Goal: Find specific page/section

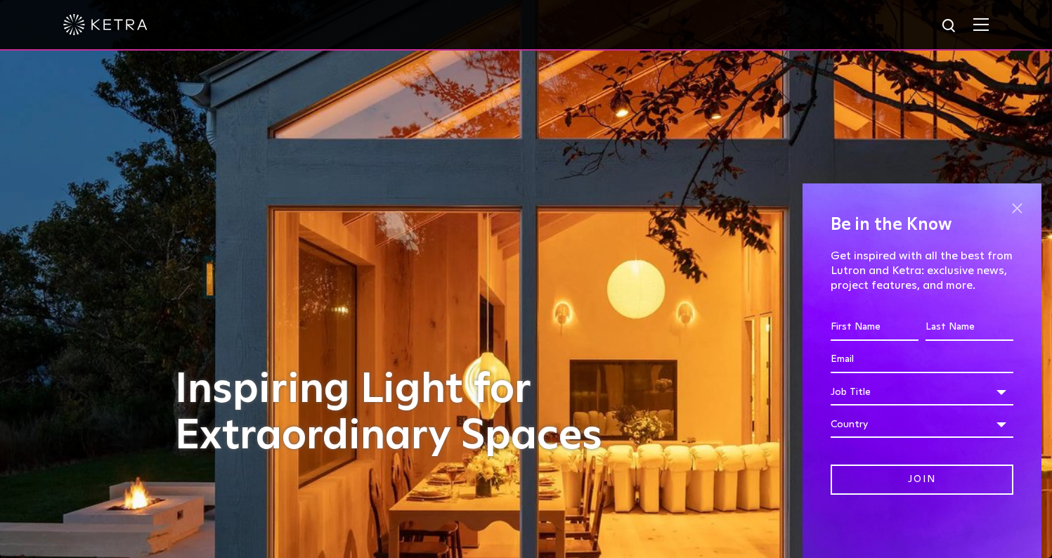
click at [1019, 207] on span at bounding box center [1017, 208] width 21 height 21
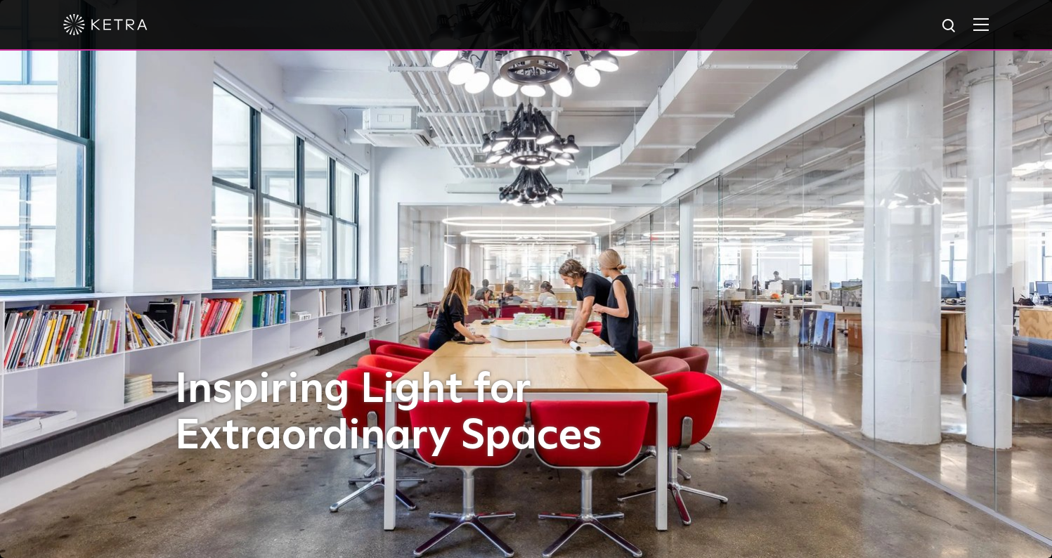
click at [989, 20] on img at bounding box center [981, 24] width 15 height 13
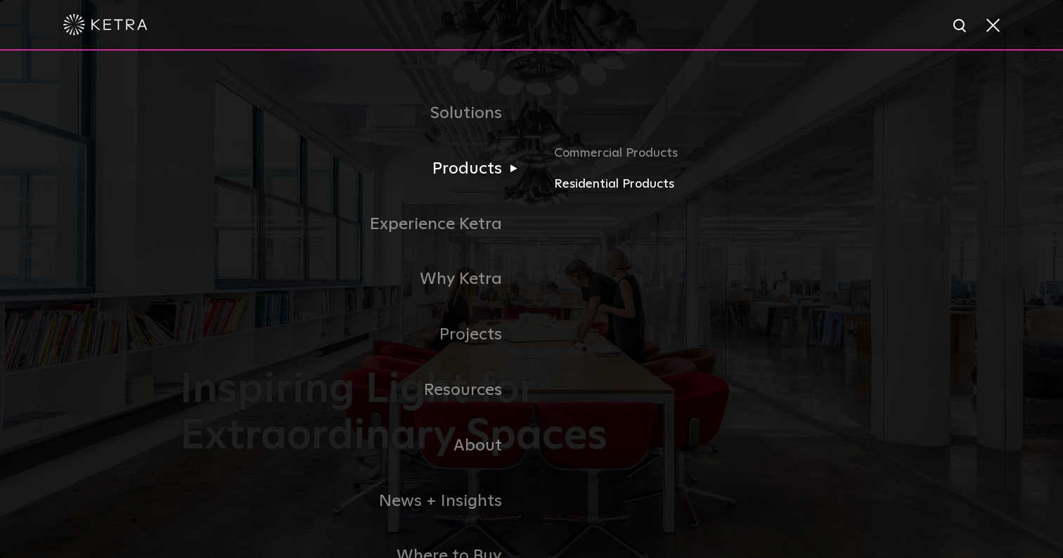
click at [605, 176] on link "Residential Products" at bounding box center [718, 184] width 329 height 20
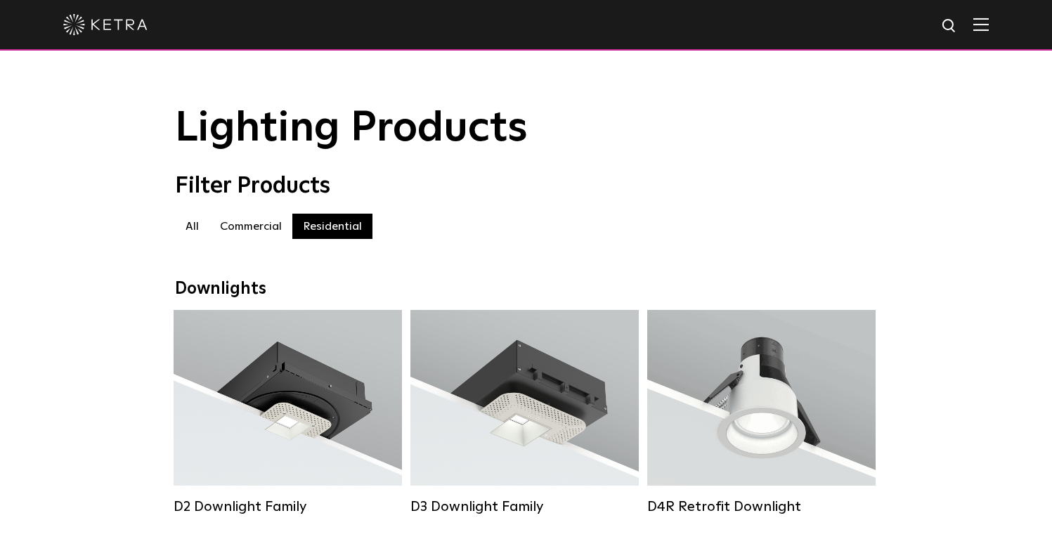
click at [243, 231] on label "Commercial" at bounding box center [250, 226] width 83 height 25
